Goal: Find specific page/section: Locate a particular part of the current website

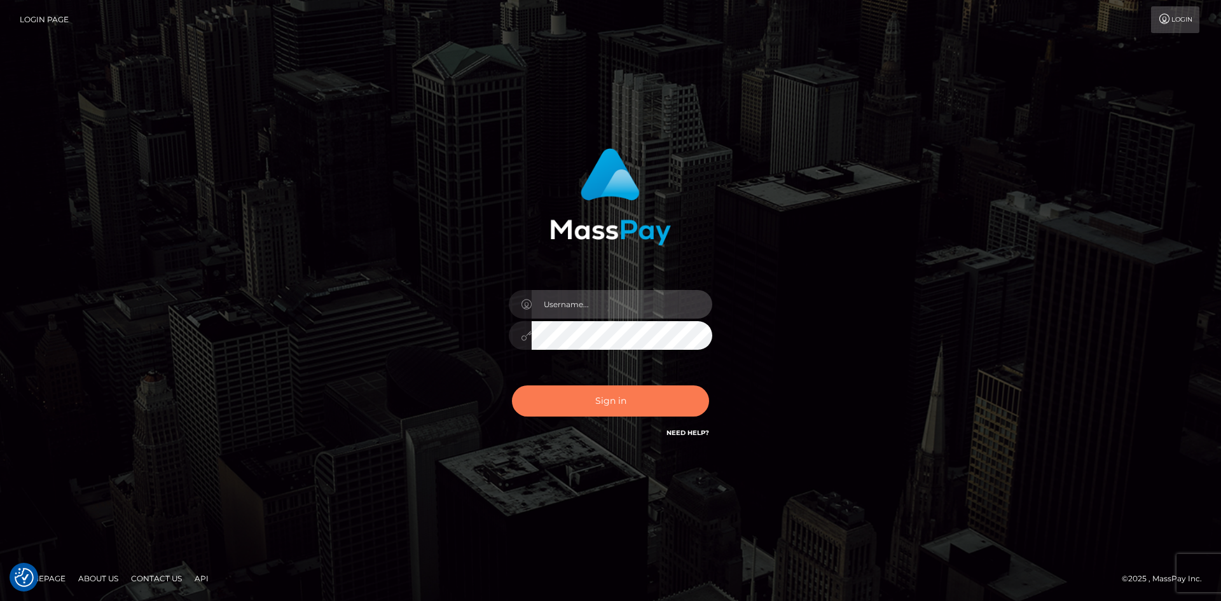
type input "alexstef"
click at [618, 388] on button "Sign in" at bounding box center [610, 400] width 197 height 31
type input "alexstef"
click at [611, 385] on button "Sign in" at bounding box center [610, 400] width 197 height 31
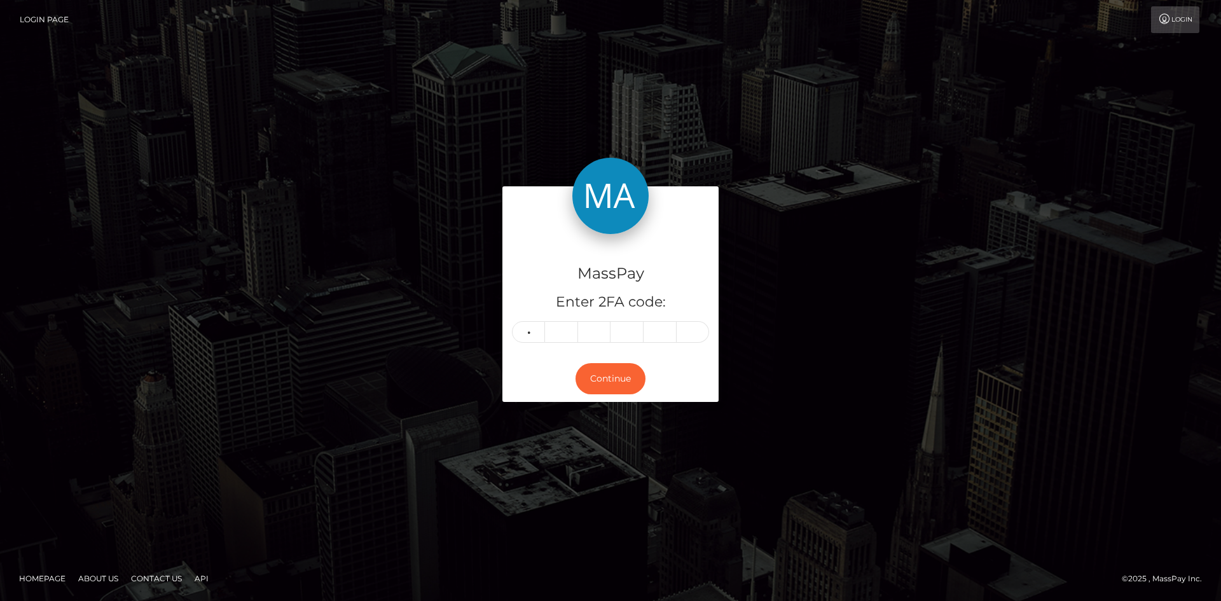
type input "2"
type input "3"
type input "8"
type input "9"
type input "6"
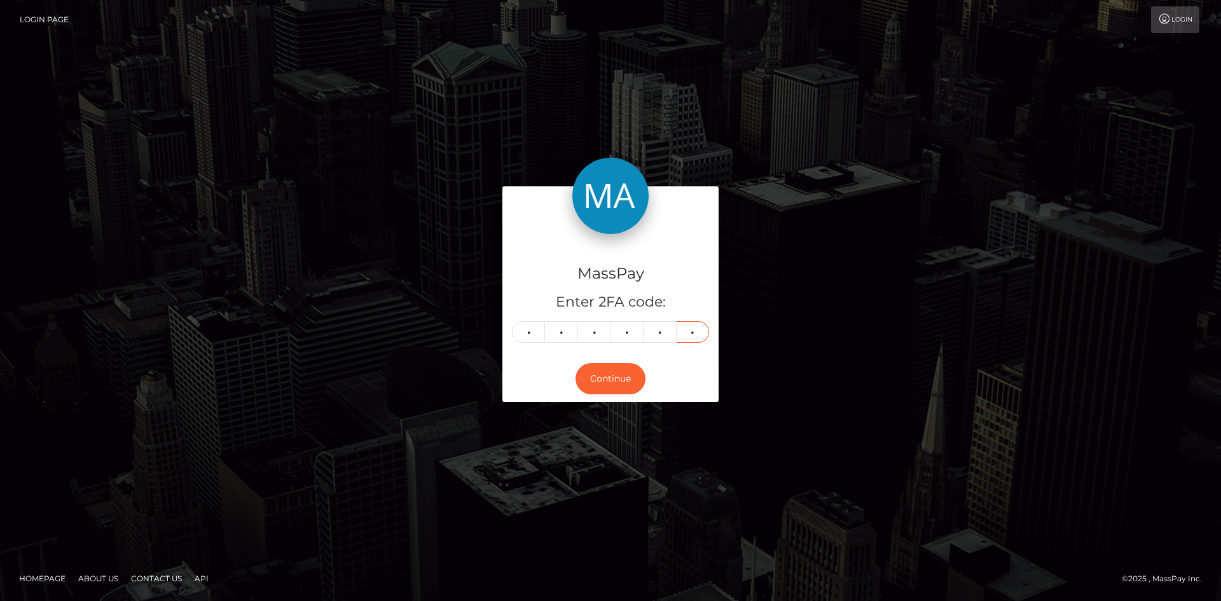
type input "2"
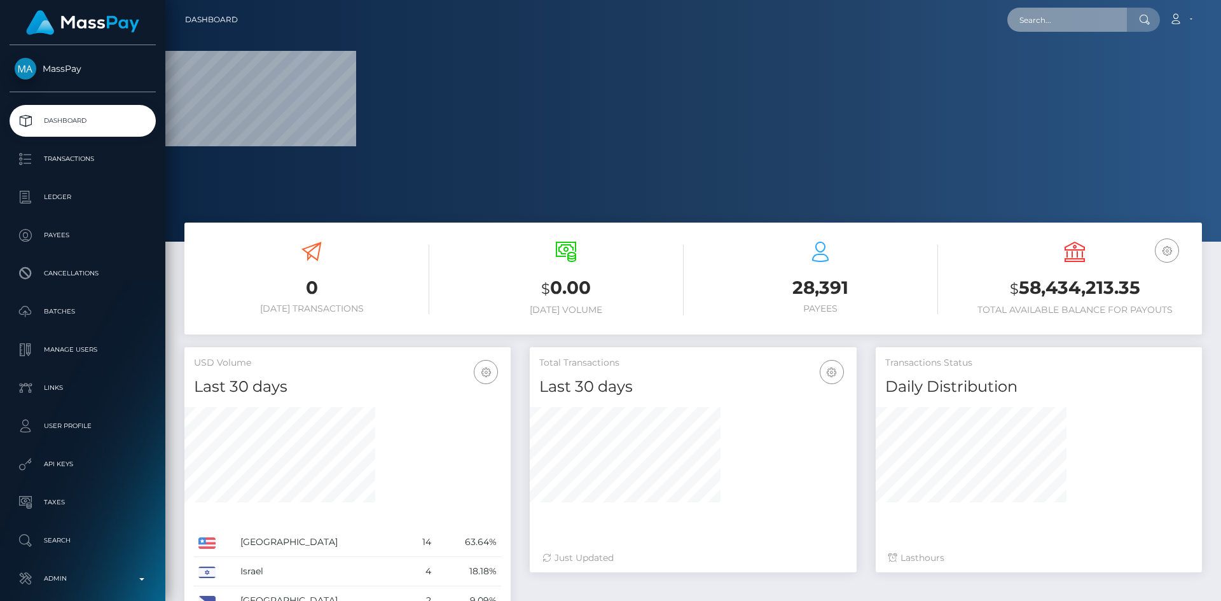
click at [1090, 10] on input "text" at bounding box center [1067, 20] width 120 height 24
paste input "sierrasmokes420@gmail.com"
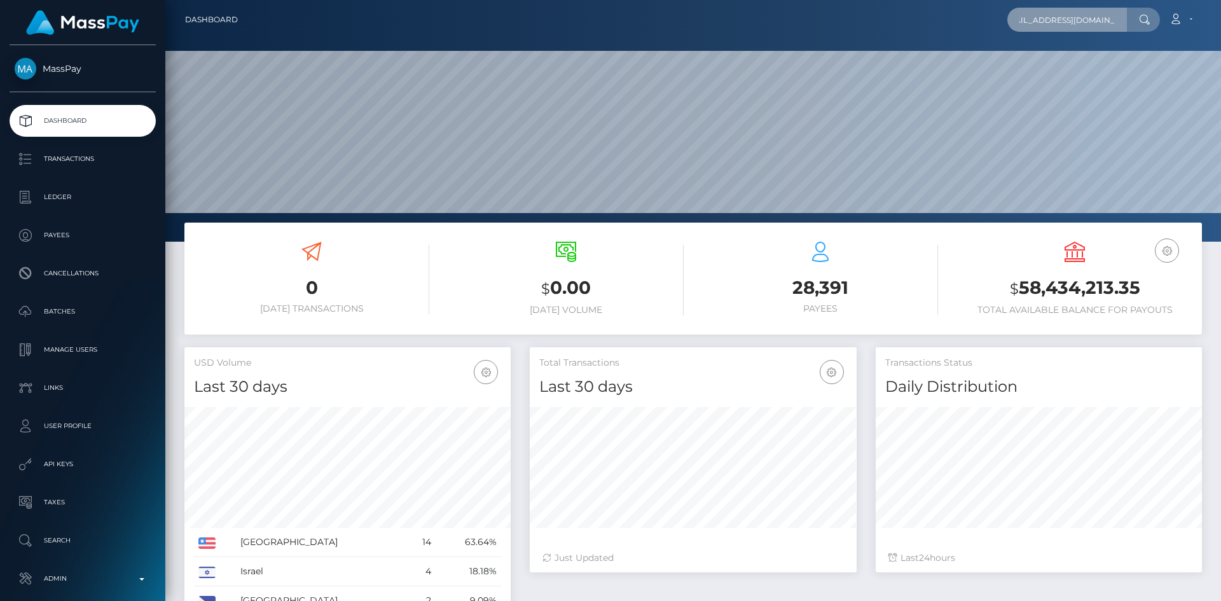
scroll to position [226, 327]
type input "sierrasmokes420@gmail.com"
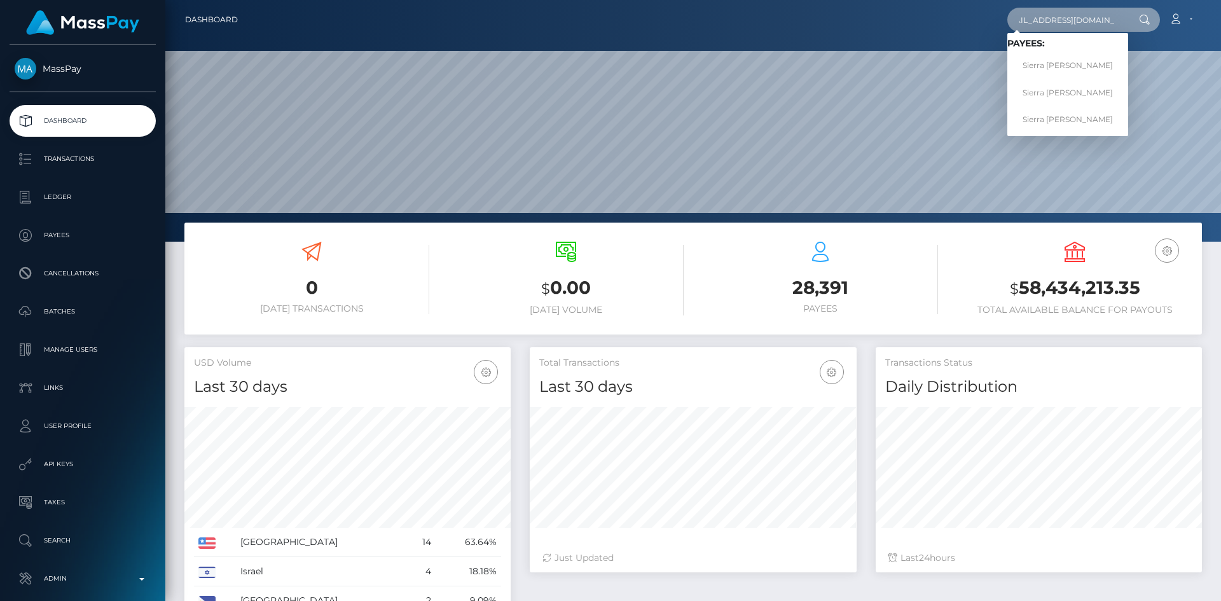
scroll to position [0, 0]
click at [1053, 91] on link "Sierra Bargman Sinclair" at bounding box center [1067, 93] width 121 height 24
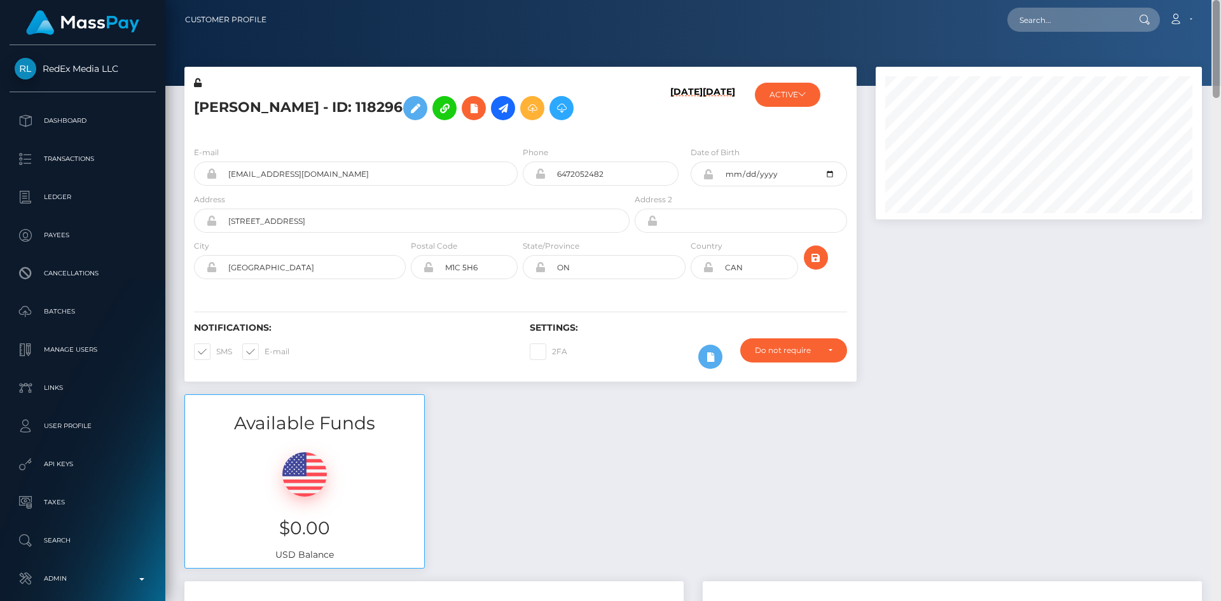
drag, startPoint x: 1216, startPoint y: 151, endPoint x: 1219, endPoint y: -29, distance: 180.0
click at [1219, 0] on html "RedEx Media LLC Dashboard Transactions Ledger Payees Batches" at bounding box center [610, 300] width 1221 height 601
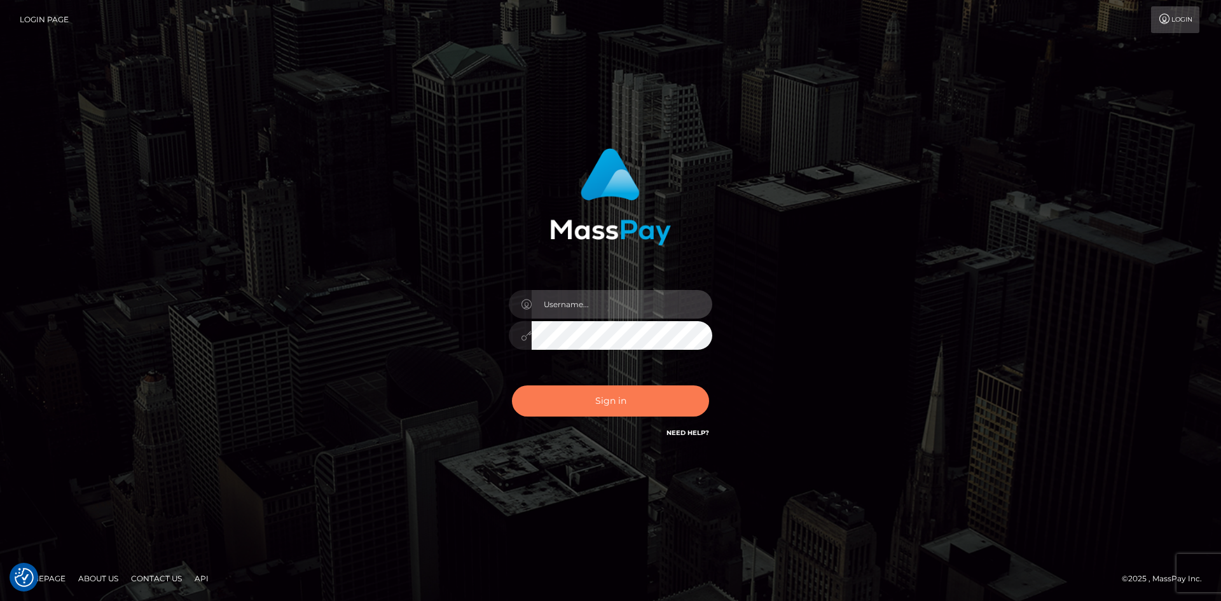
type input "alexstef"
click at [603, 394] on button "Sign in" at bounding box center [610, 400] width 197 height 31
type input "alexstef"
click at [586, 395] on button "Sign in" at bounding box center [610, 400] width 197 height 31
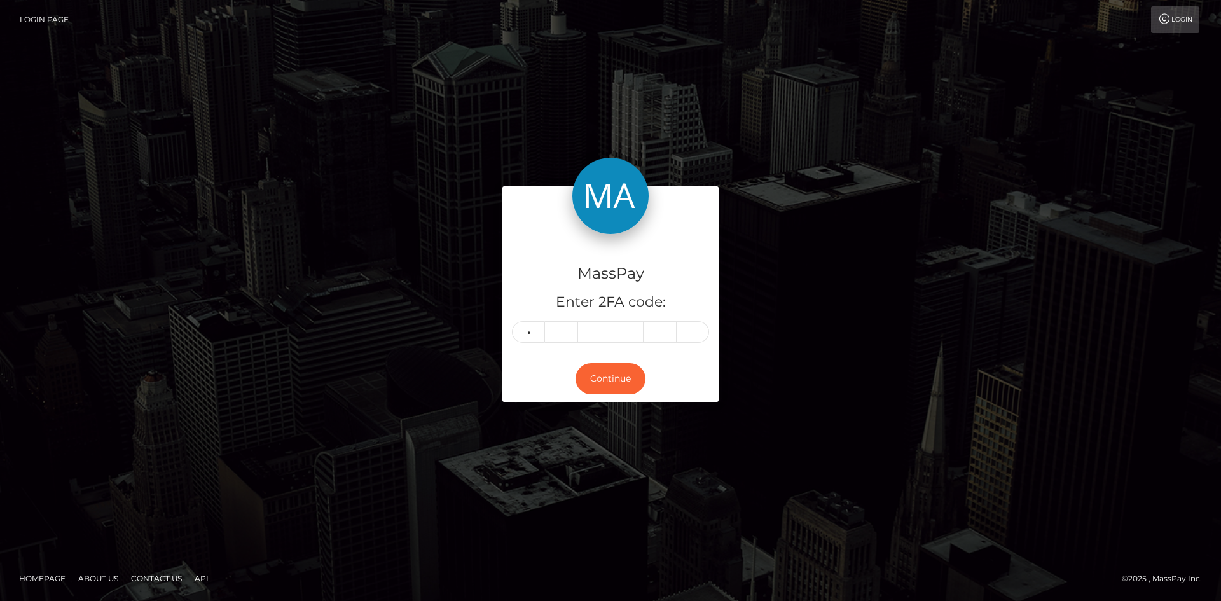
type input "7"
type input "4"
type input "1"
type input "4"
type input "9"
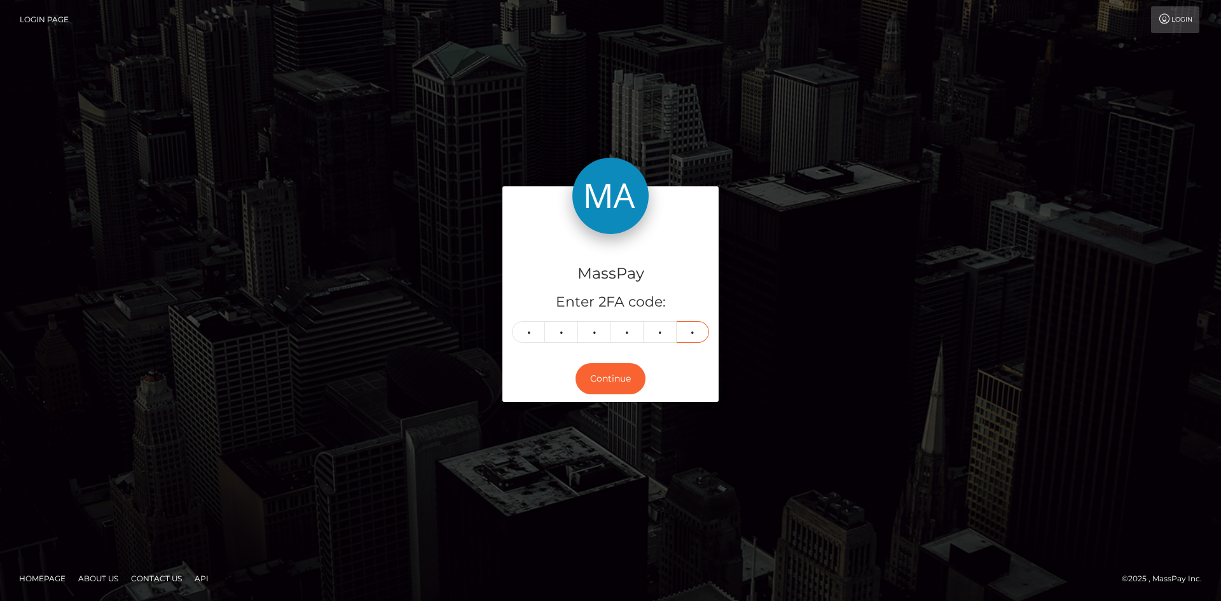
type input "6"
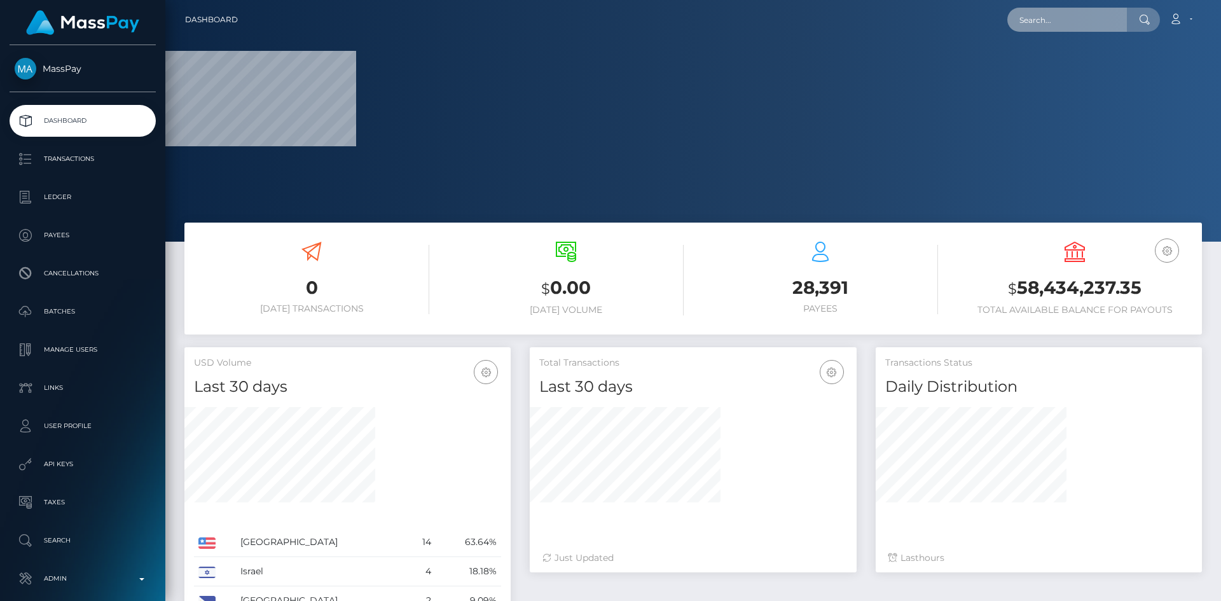
click at [1086, 23] on input "text" at bounding box center [1067, 20] width 120 height 24
paste input "wdrl_IJJSwig8VkVWE"
type input "wdrl_IJJSwig8VkVWE"
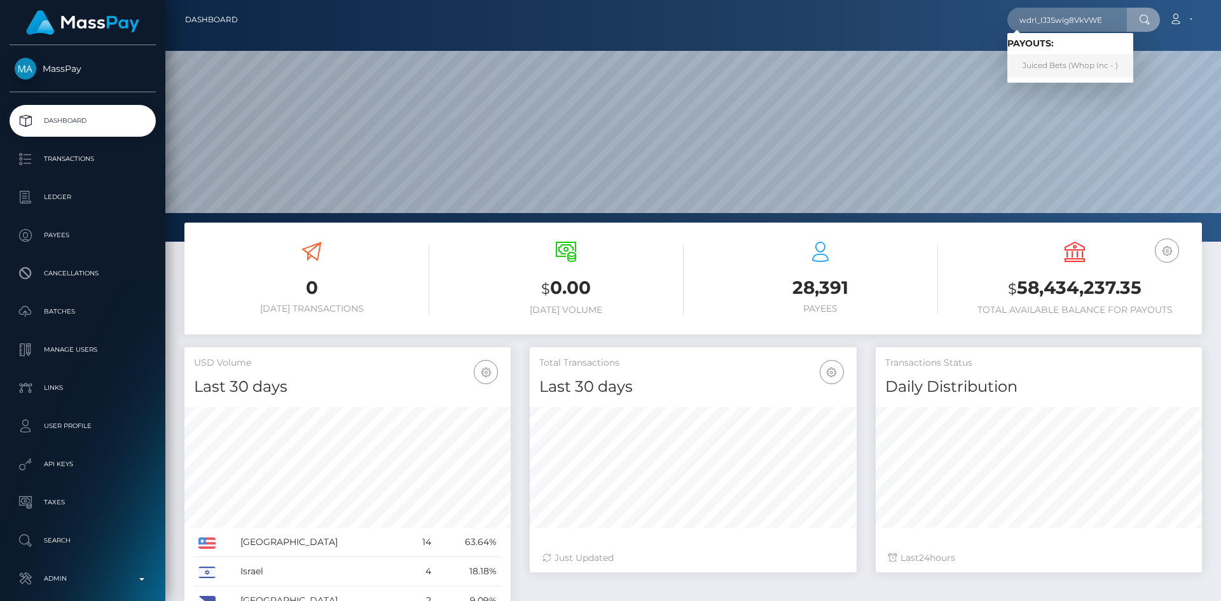
click at [1059, 67] on link "Juiced Bets (Whop Inc - )" at bounding box center [1070, 66] width 126 height 24
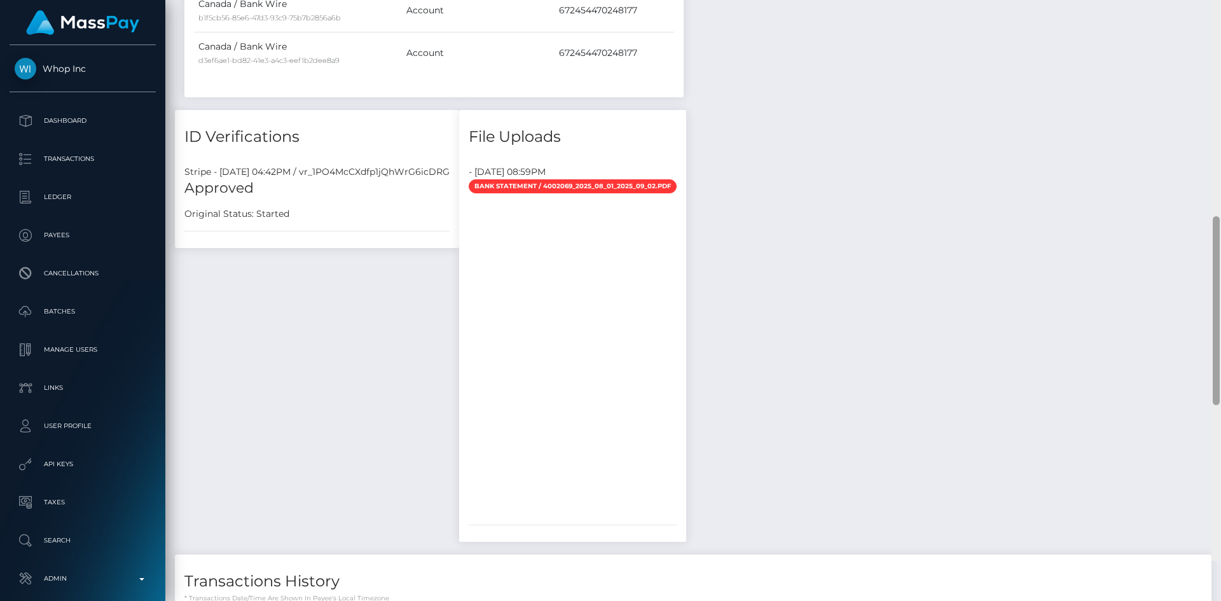
scroll to position [1310, 0]
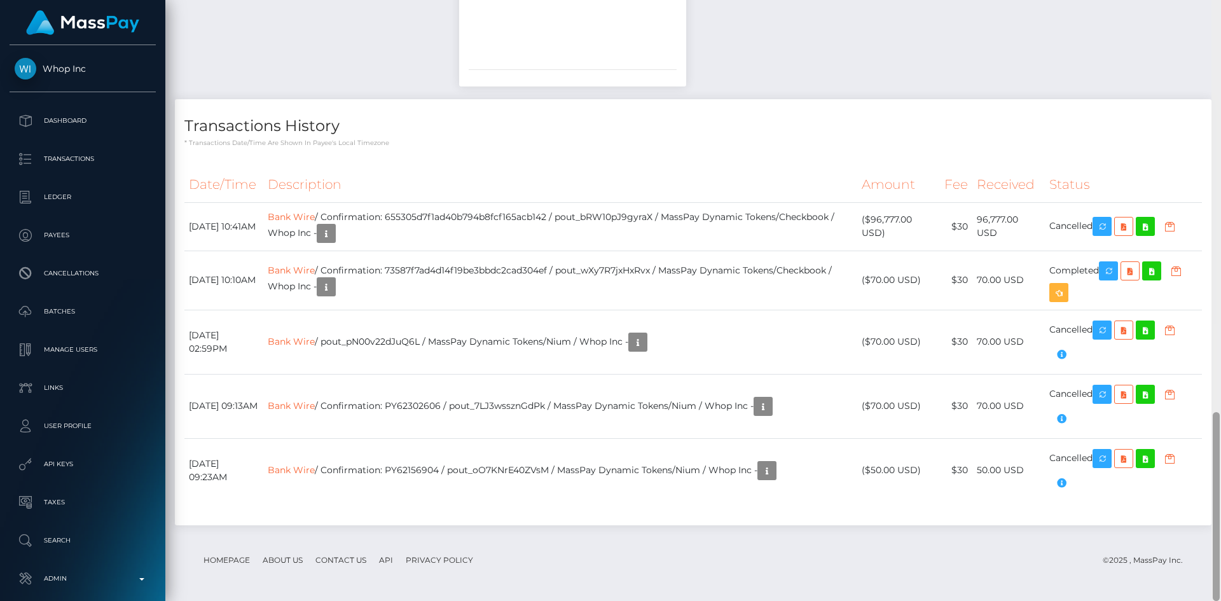
drag, startPoint x: 1213, startPoint y: 75, endPoint x: 1219, endPoint y: 495, distance: 420.3
click at [1219, 495] on div at bounding box center [1215, 506] width 7 height 189
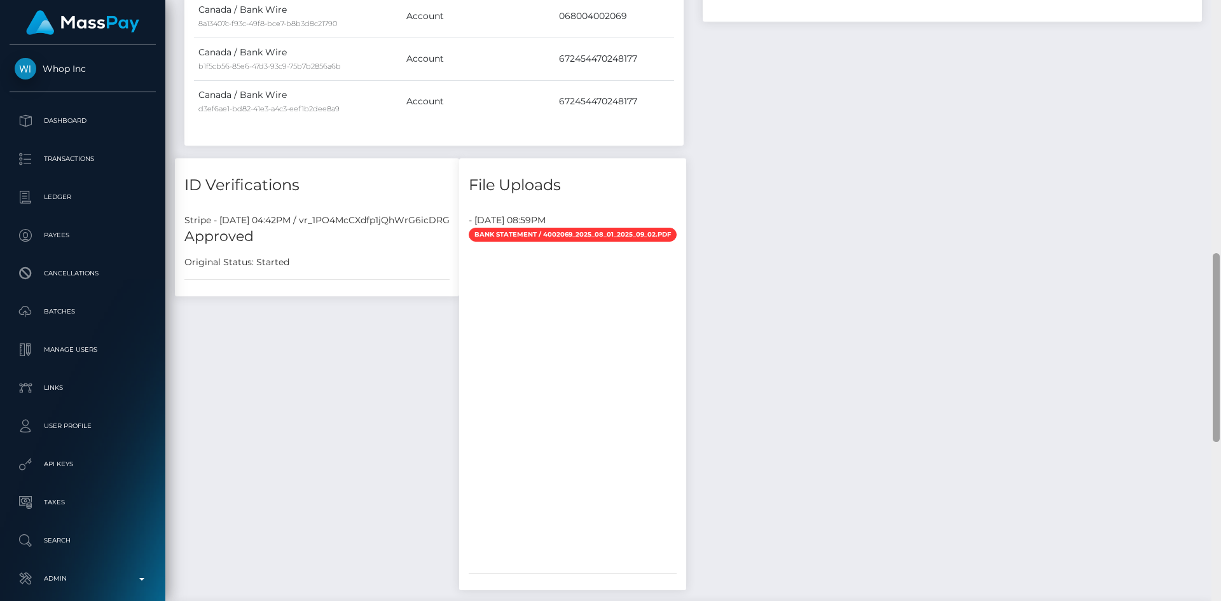
scroll to position [966, 0]
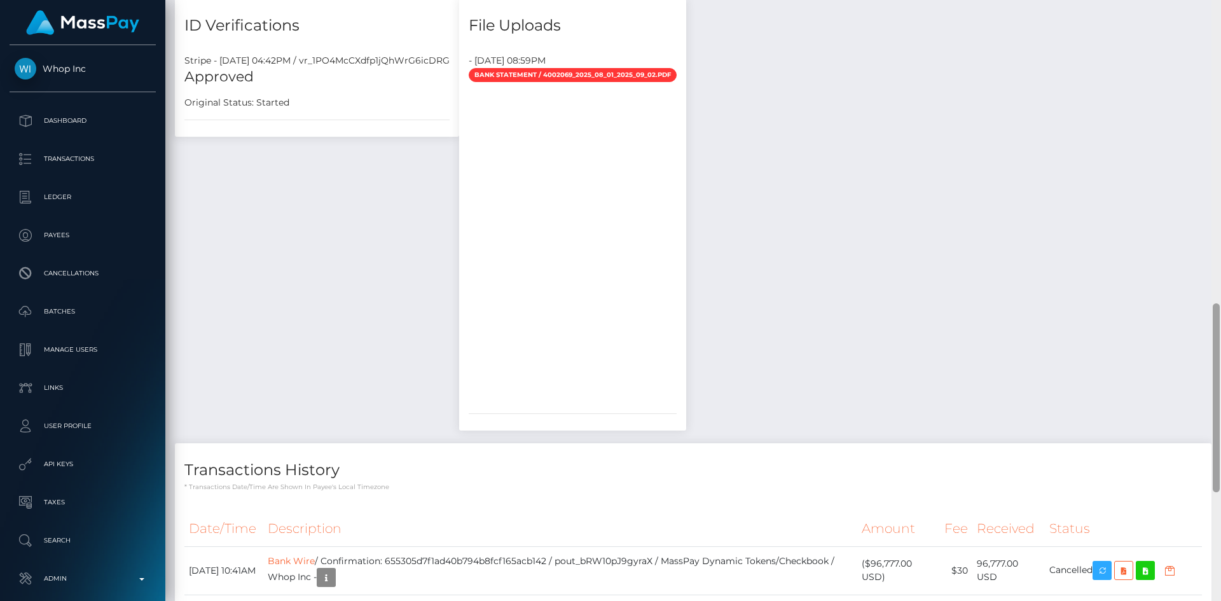
drag, startPoint x: 1214, startPoint y: 490, endPoint x: 1216, endPoint y: 381, distance: 108.1
click at [1216, 381] on div at bounding box center [1215, 397] width 7 height 189
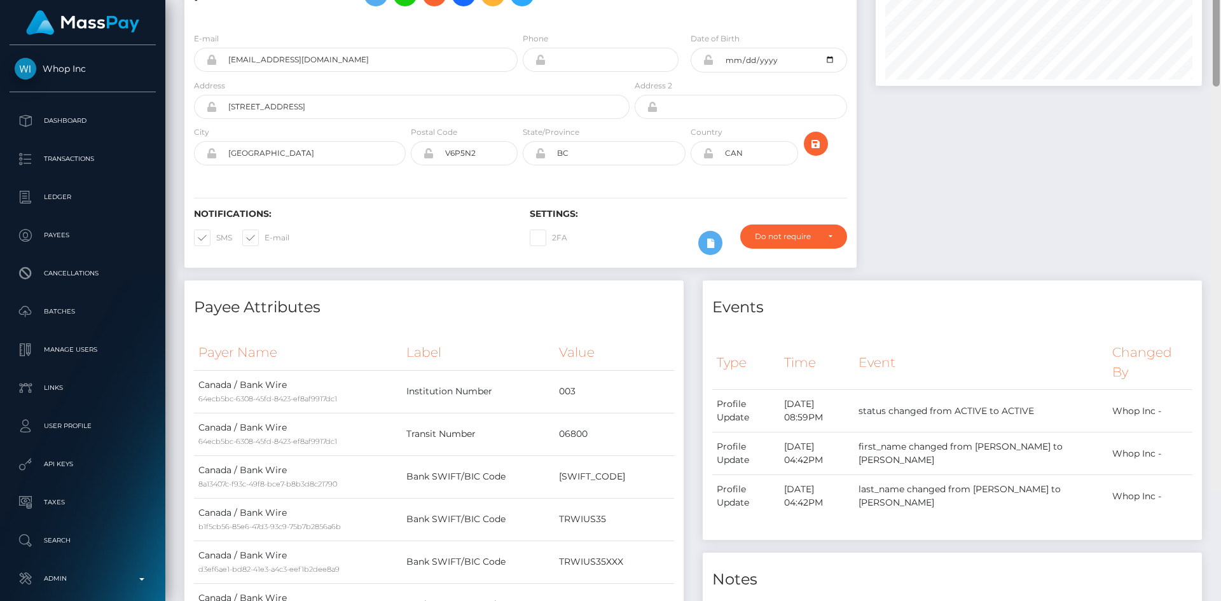
scroll to position [0, 0]
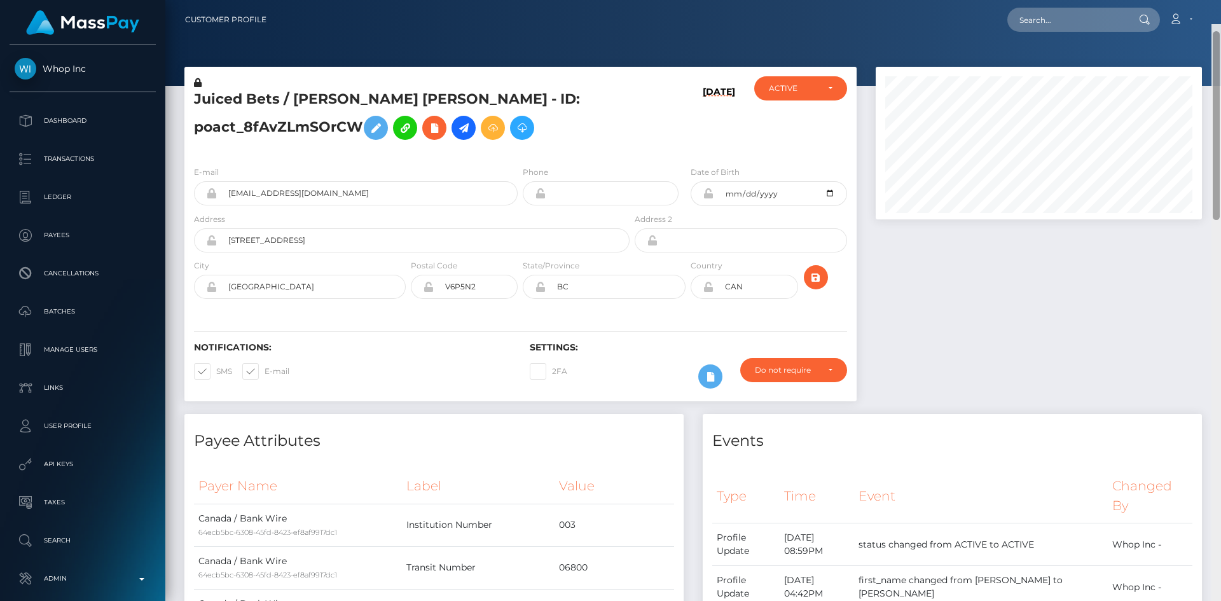
drag, startPoint x: 1216, startPoint y: 408, endPoint x: 1209, endPoint y: 53, distance: 354.8
click at [1219, 53] on div at bounding box center [1215, 125] width 7 height 189
drag, startPoint x: 249, startPoint y: 97, endPoint x: 191, endPoint y: 97, distance: 57.9
click at [191, 97] on div "Juiced Bets / [PERSON_NAME] [PERSON_NAME] - ID: poact_8fAvZLmSOrCW" at bounding box center [408, 115] width 448 height 79
copy h5 "Juiced Bets"
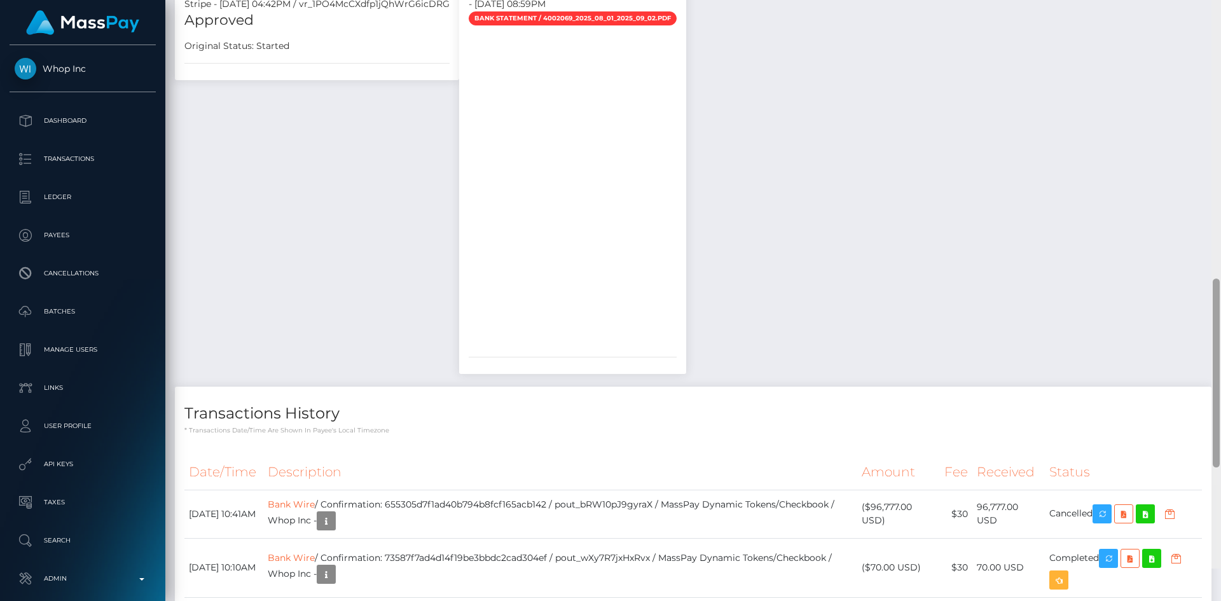
scroll to position [1033, 0]
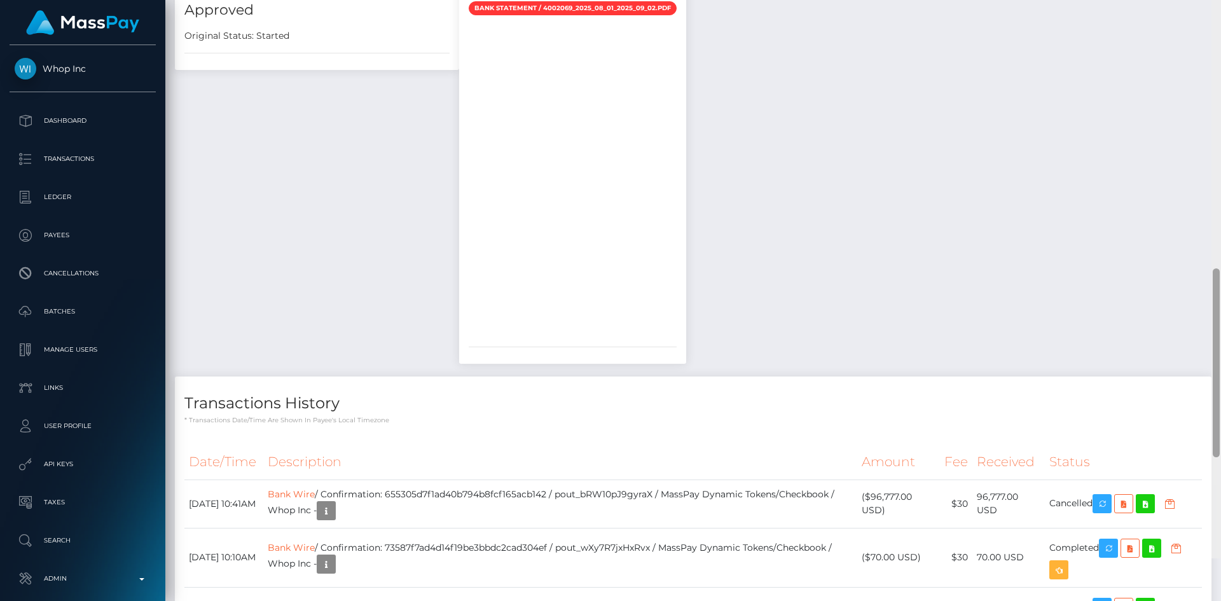
drag, startPoint x: 1218, startPoint y: 140, endPoint x: 1216, endPoint y: 463, distance: 323.0
click at [1217, 457] on div at bounding box center [1215, 362] width 7 height 189
